Goal: Task Accomplishment & Management: Complete application form

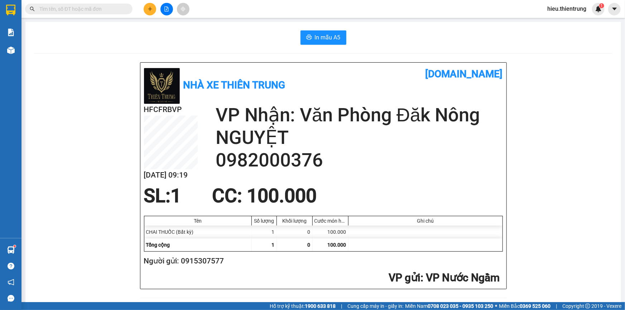
click at [146, 9] on button at bounding box center [150, 9] width 13 height 13
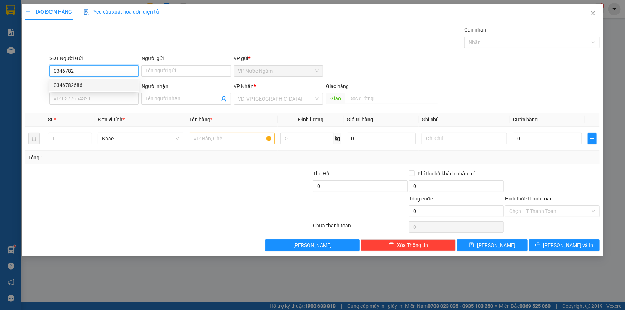
click at [114, 84] on div "0346782686" at bounding box center [94, 85] width 81 height 8
type input "0346782686"
type input "0946295757"
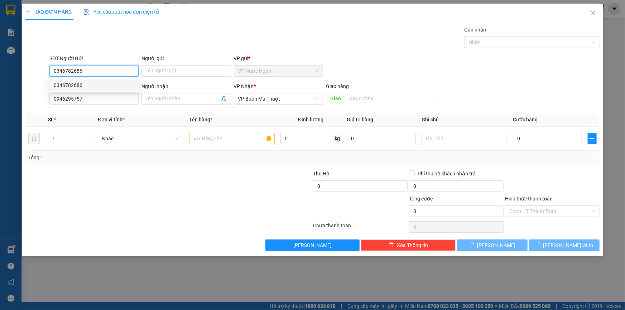
type input "250.000"
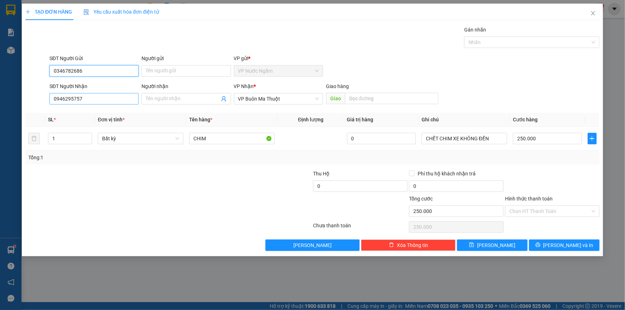
type input "0346782686"
drag, startPoint x: 94, startPoint y: 101, endPoint x: 30, endPoint y: 95, distance: 64.8
click at [29, 96] on div "SĐT Người Nhận 0946295757 0946295757 Người nhận Tên người nhận VP Nhận * VP Buô…" at bounding box center [313, 94] width 576 height 25
click at [261, 100] on span "VP Buôn Ma Thuột" at bounding box center [278, 99] width 81 height 11
type input "0981552695"
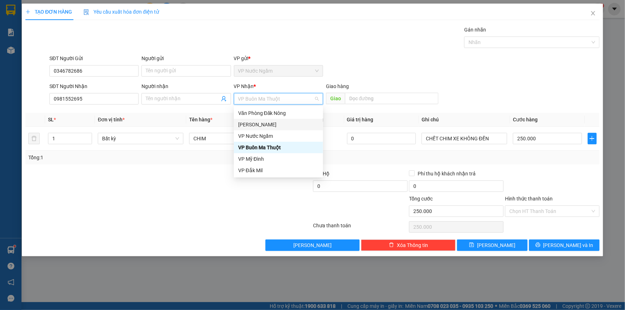
click at [259, 122] on div "[PERSON_NAME]" at bounding box center [278, 125] width 81 height 8
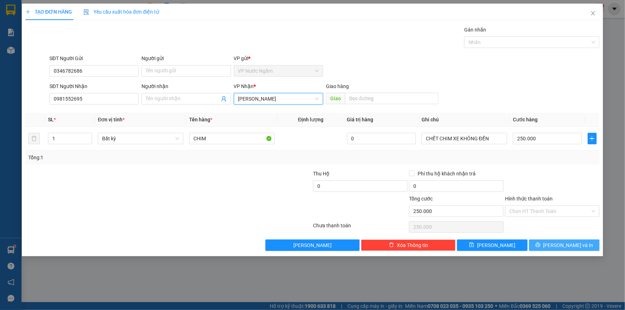
click at [573, 242] on span "[PERSON_NAME] và In" at bounding box center [569, 246] width 50 height 8
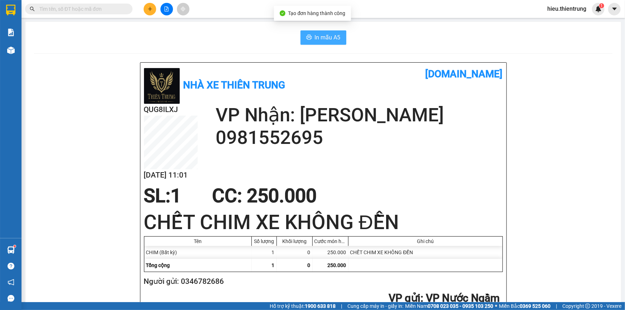
click at [320, 35] on span "In mẫu A5" at bounding box center [328, 37] width 26 height 9
drag, startPoint x: 179, startPoint y: 280, endPoint x: 278, endPoint y: 290, distance: 99.0
click at [265, 290] on div "Người gửi: 0346782686" at bounding box center [322, 284] width 359 height 16
copy h2 "0346782686"
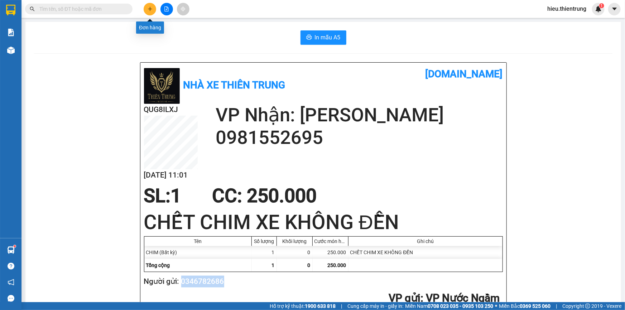
click at [147, 13] on button at bounding box center [150, 9] width 13 height 13
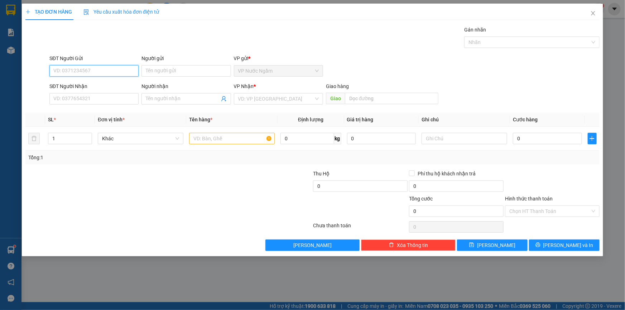
paste input "0346782686"
type input "0346782686"
click at [86, 85] on div "0346782686" at bounding box center [94, 85] width 81 height 8
type input "0981552695"
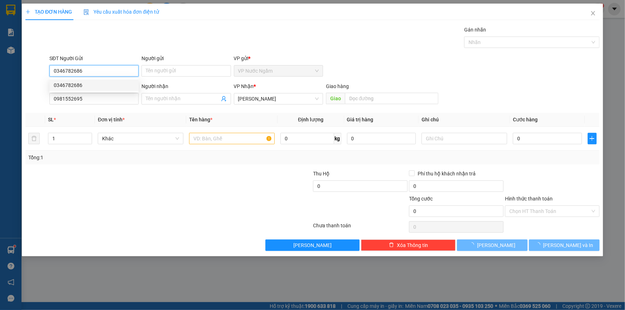
type input "250.000"
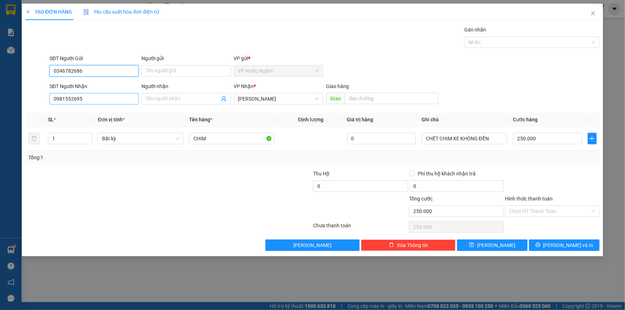
type input "0346782686"
drag, startPoint x: 86, startPoint y: 98, endPoint x: 0, endPoint y: 95, distance: 86.1
click at [0, 95] on div "TẠO ĐƠN HÀNG Yêu cầu xuất hóa đơn điện tử Transit Pickup Surcharge Ids Transit …" at bounding box center [312, 155] width 625 height 310
type input "0829678981"
click at [385, 96] on input "text" at bounding box center [392, 98] width 94 height 11
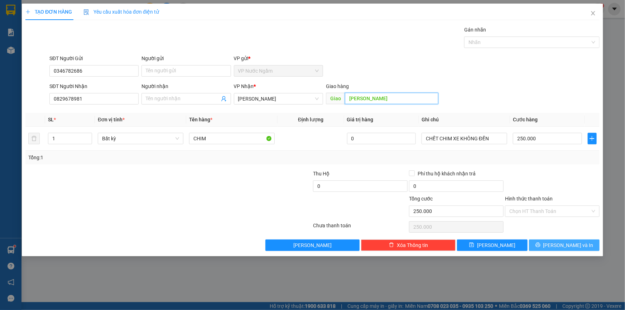
type input "[PERSON_NAME]"
click at [575, 247] on span "[PERSON_NAME] và In" at bounding box center [569, 246] width 50 height 8
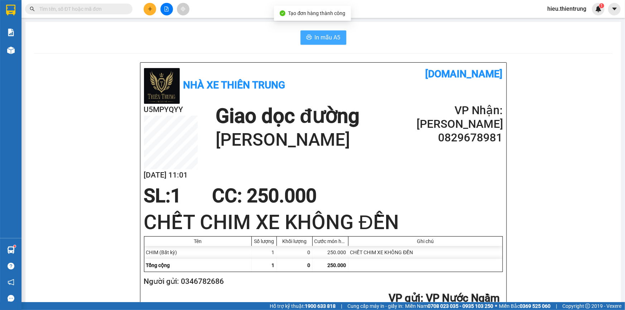
click at [321, 36] on span "In mẫu A5" at bounding box center [328, 37] width 26 height 9
